Goal: Transaction & Acquisition: Purchase product/service

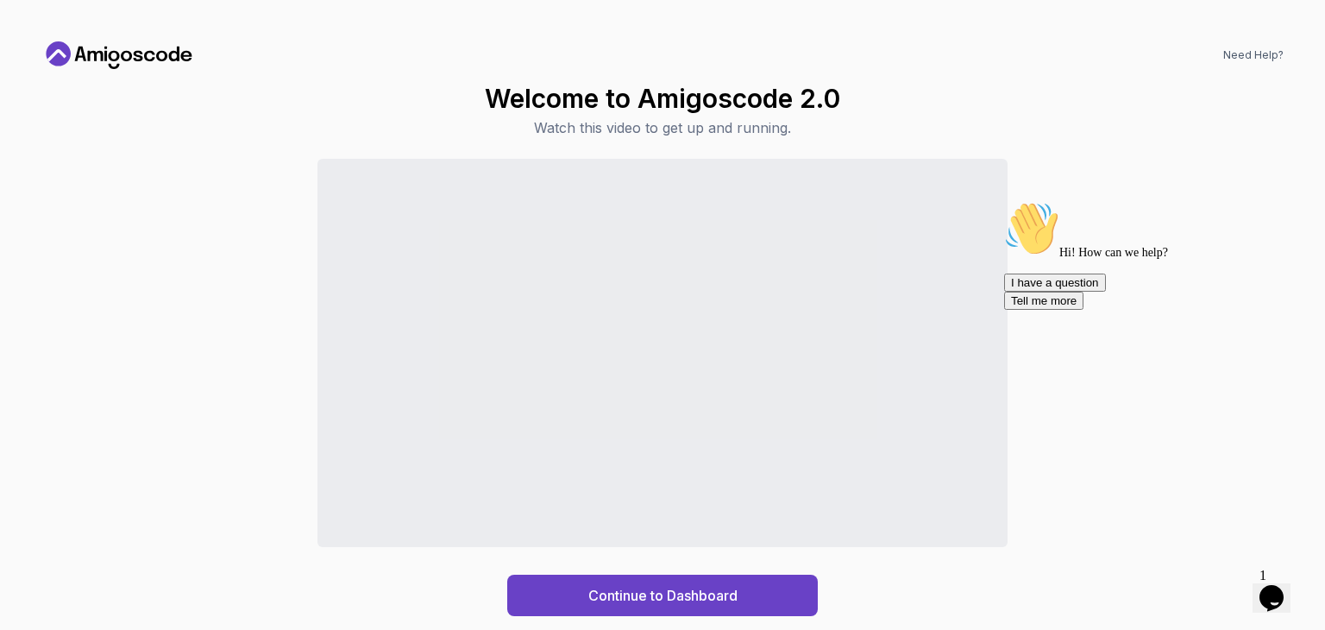
click at [1285, 586] on div "Opens Chat This icon Opens the chat window." at bounding box center [1272, 598] width 28 height 28
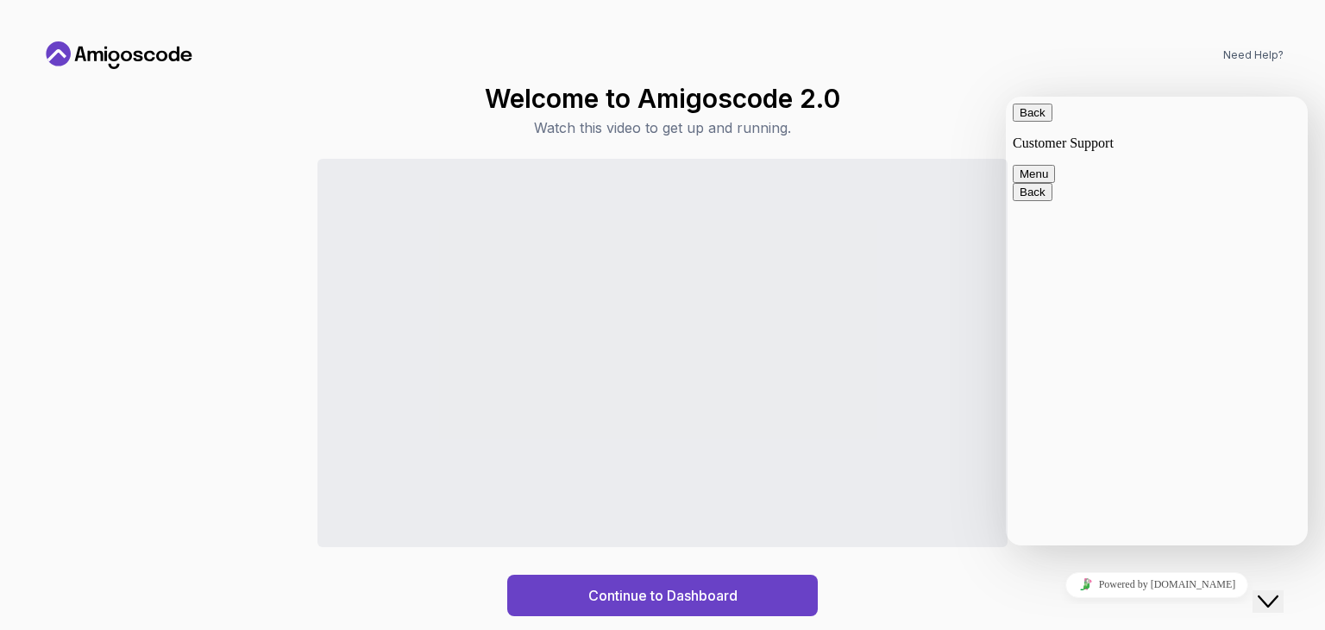
click at [1138, 69] on div "Need Help? Welcome to Amigoscode 2.0 Watch this video to get up and running. Co…" at bounding box center [662, 315] width 1283 height 588
click at [890, 151] on div "Welcome to Amigoscode 2.0 Watch this video to get up and running. Continue to D…" at bounding box center [662, 349] width 1242 height 533
click at [1023, 121] on button "Back" at bounding box center [1033, 112] width 40 height 18
click at [960, 110] on div "Welcome to Amigoscode 2.0 Watch this video to get up and running. Continue to D…" at bounding box center [662, 349] width 1242 height 533
click at [1266, 602] on button "Close Chat This icon closes the chat window." at bounding box center [1267, 601] width 31 height 22
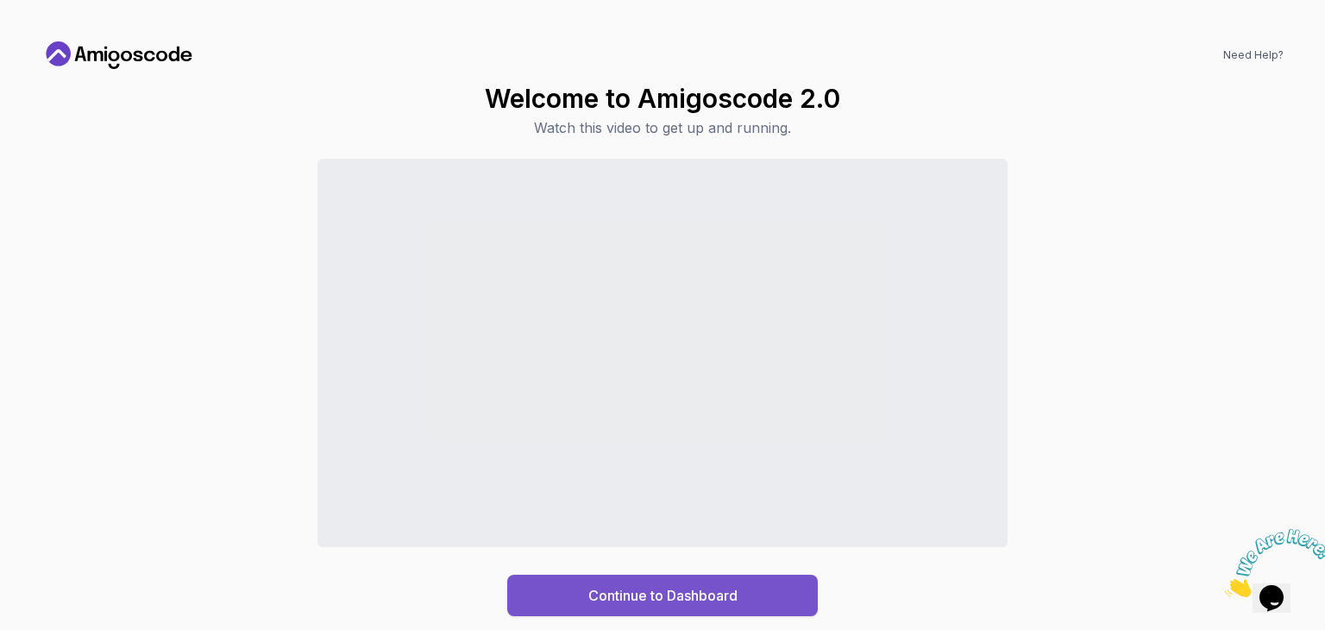
click at [715, 598] on div "Continue to Dashboard" at bounding box center [662, 595] width 149 height 21
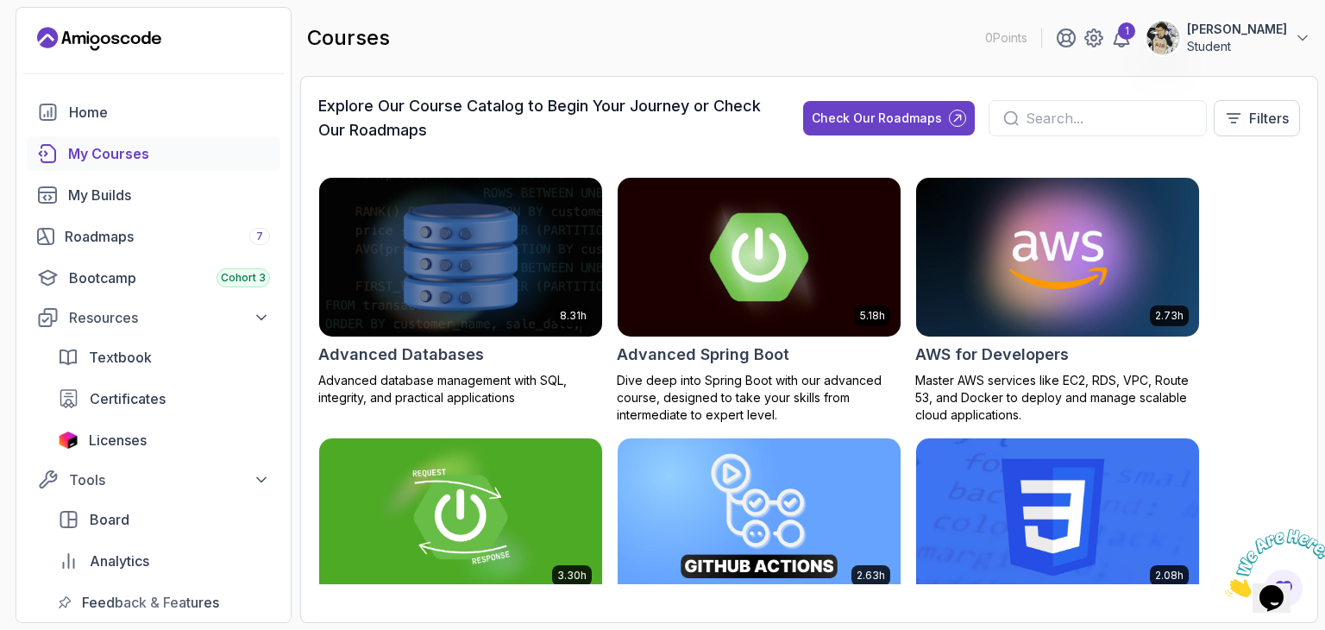
click at [714, 267] on img at bounding box center [759, 256] width 297 height 166
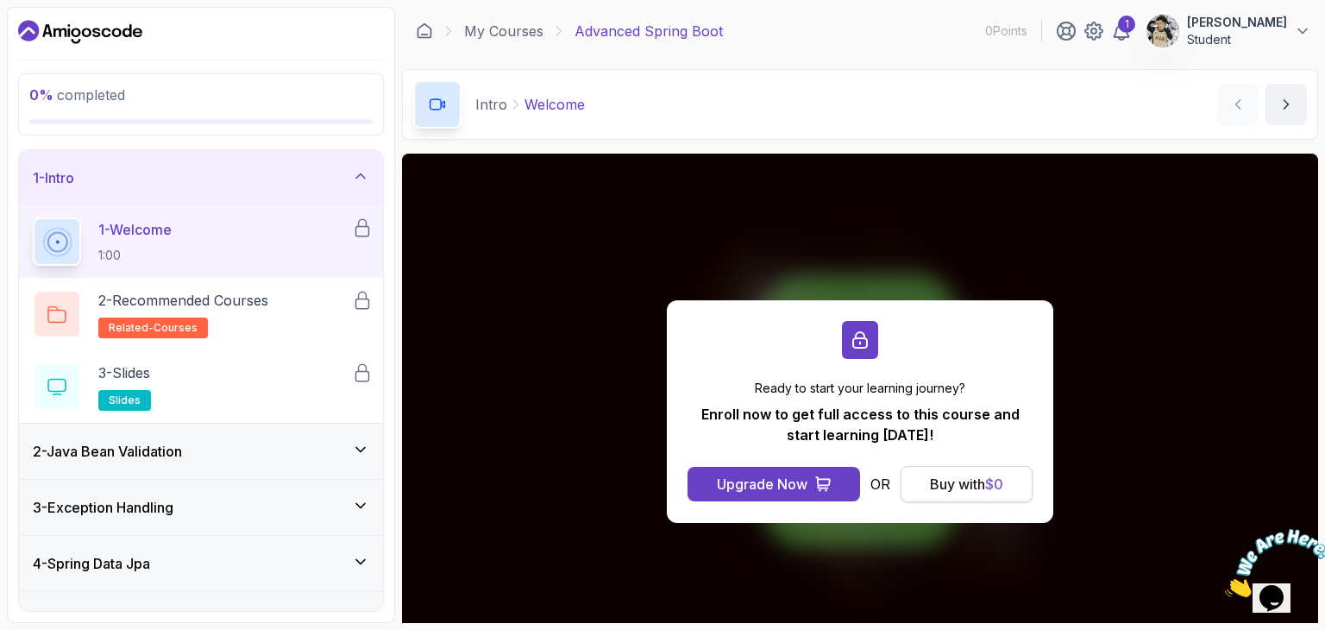
click at [969, 478] on div "Buy with $ 0" at bounding box center [966, 484] width 73 height 21
click at [949, 484] on div "Buy with $ 0" at bounding box center [966, 484] width 73 height 21
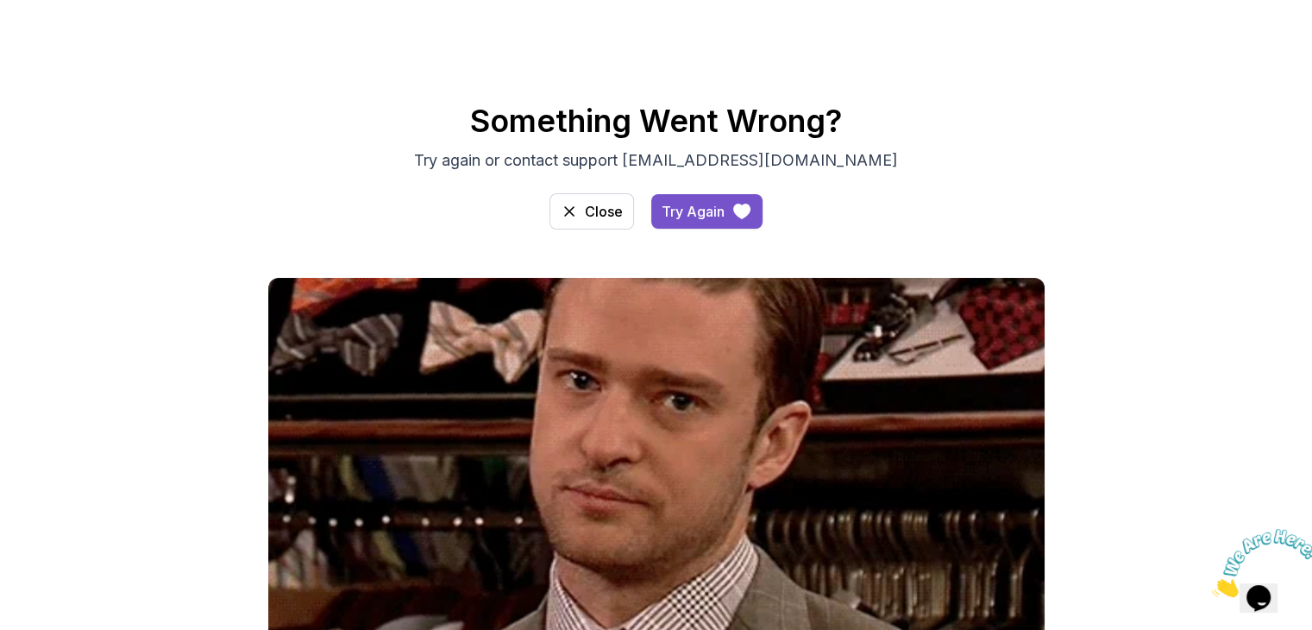
click at [685, 211] on div "Try Again" at bounding box center [693, 211] width 63 height 21
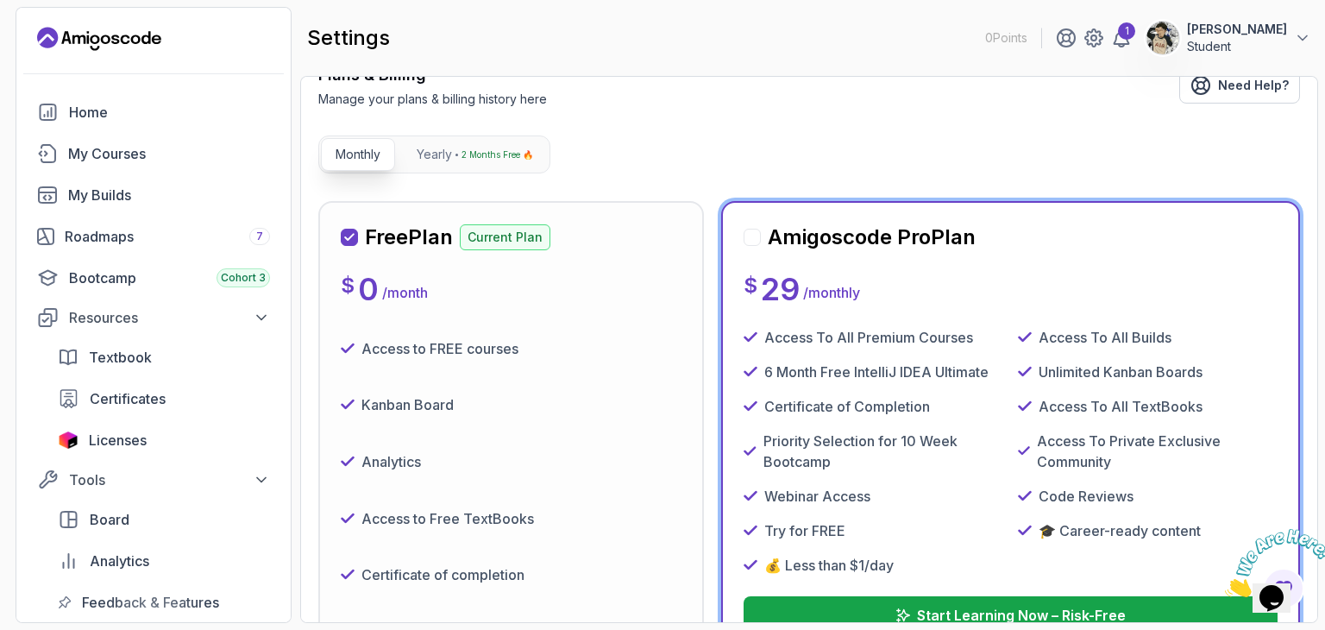
scroll to position [259, 0]
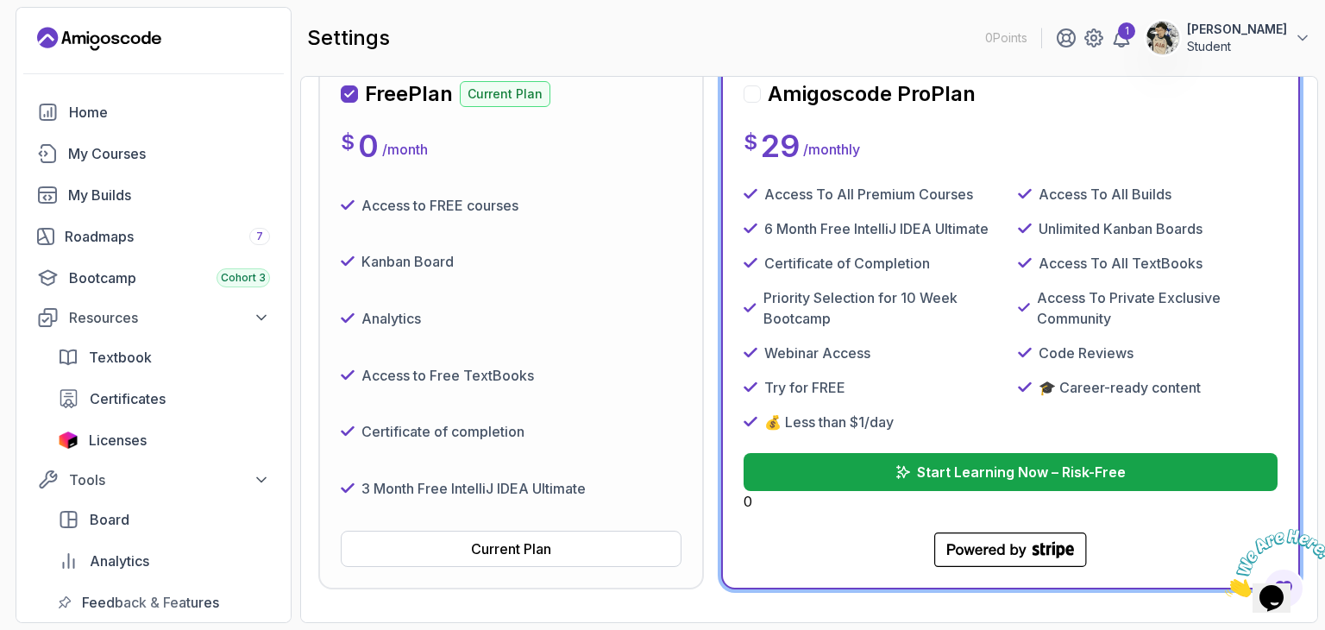
click at [565, 317] on div "Analytics" at bounding box center [511, 318] width 341 height 43
click at [492, 446] on div "Certificate of completion" at bounding box center [511, 432] width 341 height 43
click at [348, 212] on icon at bounding box center [348, 205] width 14 height 14
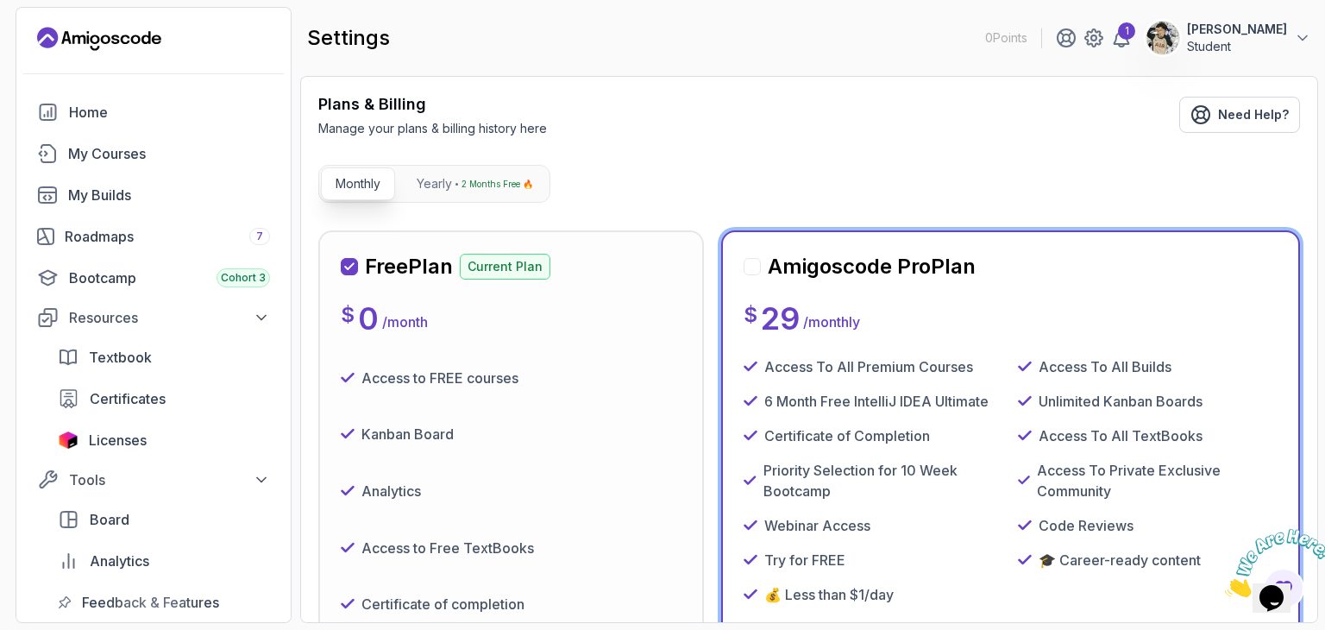
scroll to position [431, 0]
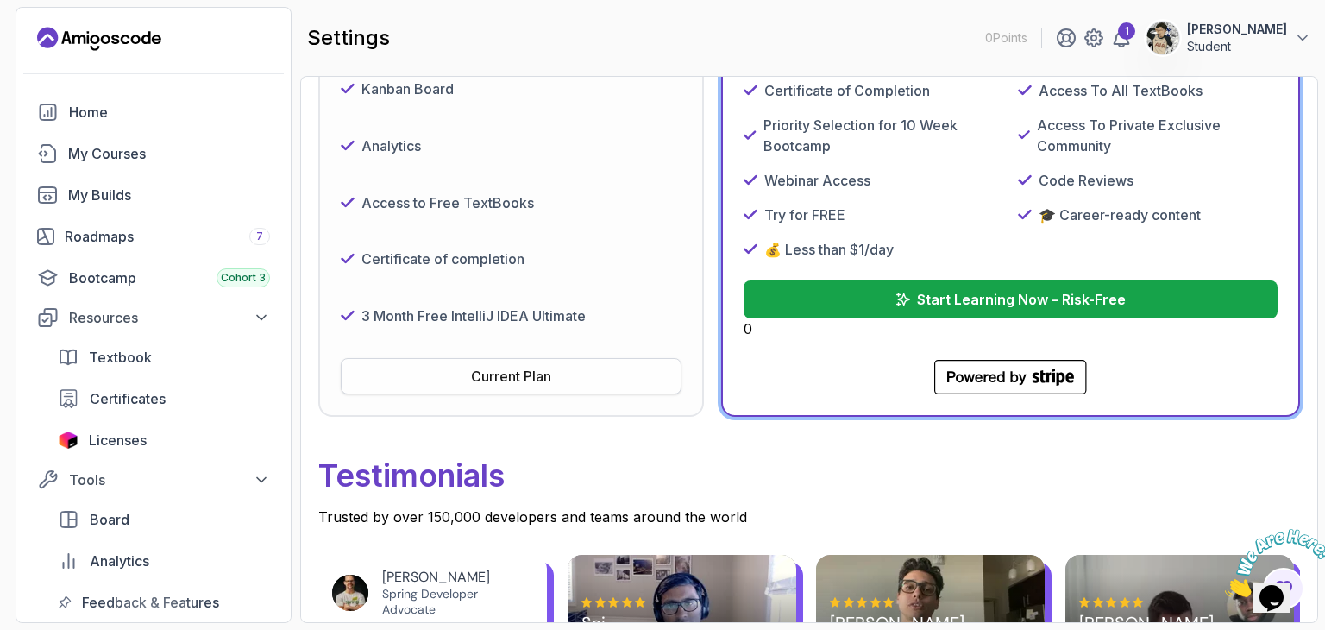
click at [482, 381] on div "Current Plan" at bounding box center [511, 376] width 80 height 21
click at [135, 229] on div "Roadmaps 7" at bounding box center [167, 236] width 205 height 21
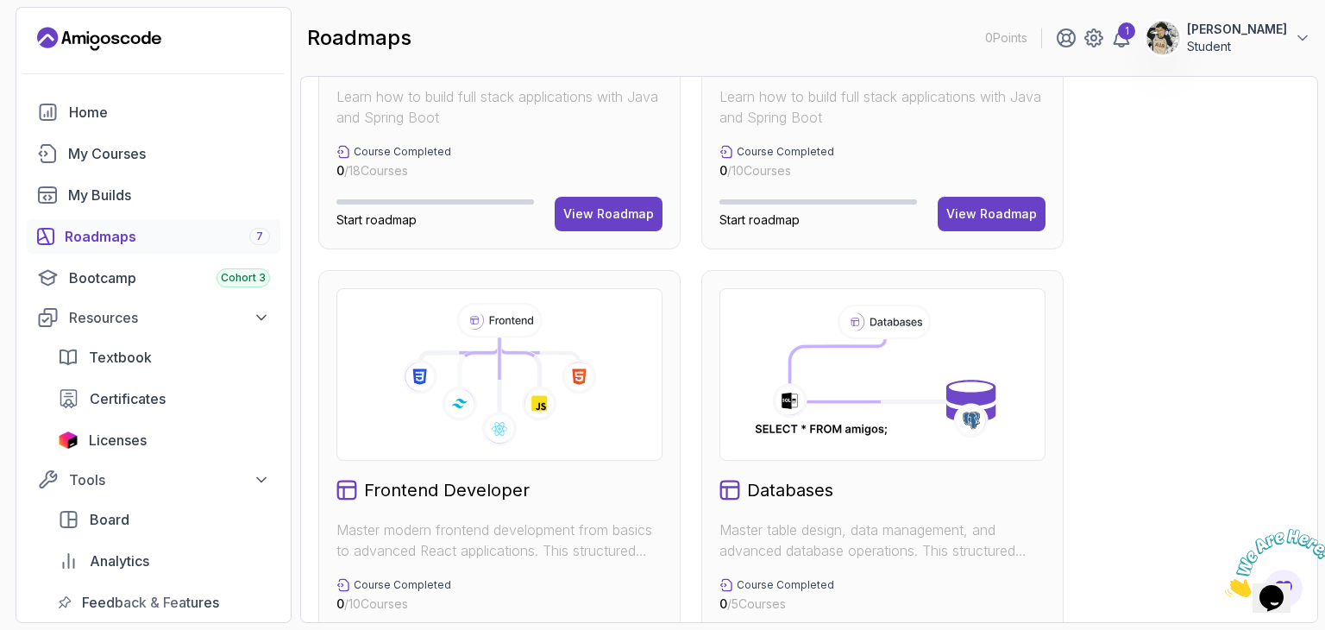
scroll to position [1035, 0]
